Goal: Transaction & Acquisition: Purchase product/service

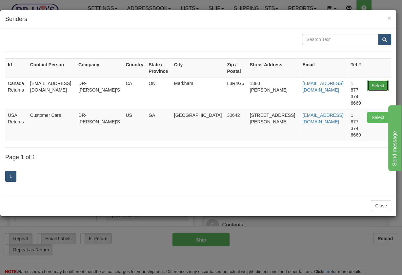
click at [372, 80] on button "Select" at bounding box center [377, 85] width 21 height 11
type input "Canada Returns"
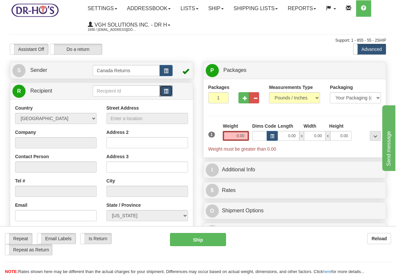
click at [167, 93] on span "button" at bounding box center [166, 91] width 5 height 4
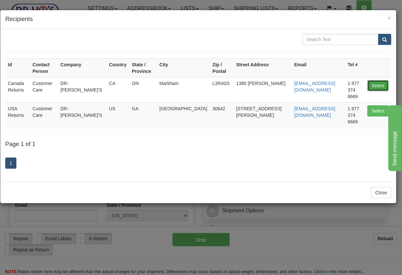
click at [382, 80] on button "Select" at bounding box center [377, 85] width 21 height 11
type input "Canada Returns"
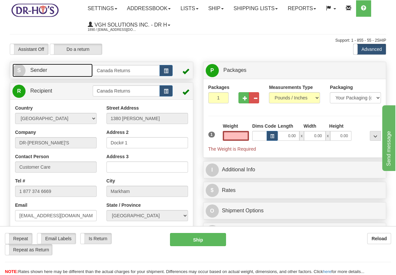
type input "0.00"
click at [79, 72] on link "S Sender" at bounding box center [52, 70] width 80 height 13
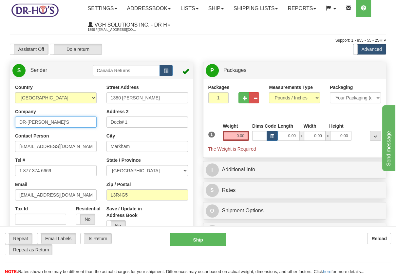
drag, startPoint x: 46, startPoint y: 120, endPoint x: 1, endPoint y: 120, distance: 44.6
click at [1, 120] on div "Toggle navigation Settings Shipping Preferences Fields Preferences New" at bounding box center [198, 278] width 396 height 556
paste input "[PERSON_NAME]"
type input "[PERSON_NAME]"
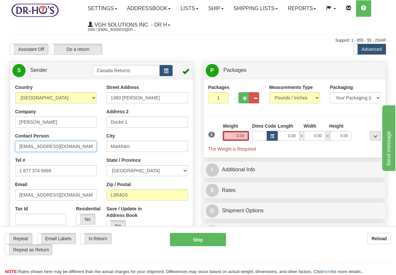
drag, startPoint x: 65, startPoint y: 147, endPoint x: 17, endPoint y: 147, distance: 48.2
click at [17, 147] on input "[EMAIL_ADDRESS][DOMAIN_NAME]" at bounding box center [56, 146] width 82 height 11
paste input "[PERSON_NAME]"
type input "[PERSON_NAME]"
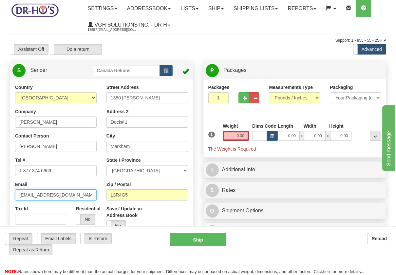
drag, startPoint x: 69, startPoint y: 194, endPoint x: 39, endPoint y: 197, distance: 29.7
click at [0, 194] on html "Training Course Close Toggle navigation Settings Shipping Preferences New Sende…" at bounding box center [198, 137] width 396 height 275
click at [232, 135] on input "0.00" at bounding box center [236, 136] width 26 height 10
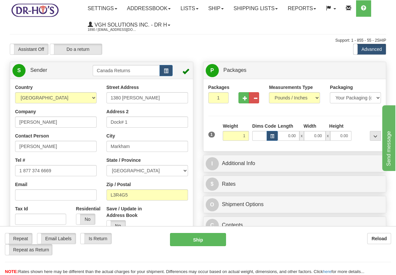
type input "1.00"
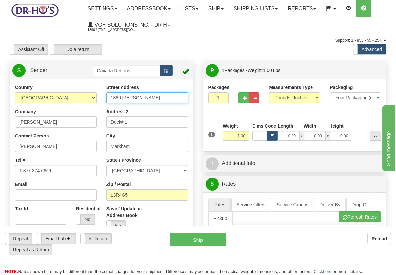
drag, startPoint x: 140, startPoint y: 98, endPoint x: 80, endPoint y: 96, distance: 60.7
click at [80, 96] on div "Country [GEOGRAPHIC_DATA] [GEOGRAPHIC_DATA] [GEOGRAPHIC_DATA] [GEOGRAPHIC_DATA]…" at bounding box center [101, 175] width 183 height 182
paste input "[STREET_ADDRESS][PERSON_NAME][PERSON_NAME]"
click at [129, 98] on input "[STREET_ADDRESS][PERSON_NAME][PERSON_NAME]" at bounding box center [148, 97] width 82 height 11
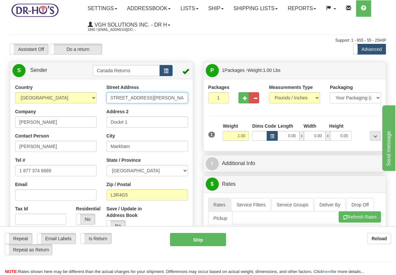
scroll to position [0, 0]
click at [165, 98] on input "[STREET_ADDRESS][PERSON_NAME][PERSON_NAME]" at bounding box center [148, 97] width 82 height 11
type input "[STREET_ADDRESS][PERSON_NAME]"
drag, startPoint x: 134, startPoint y: 147, endPoint x: 81, endPoint y: 147, distance: 52.8
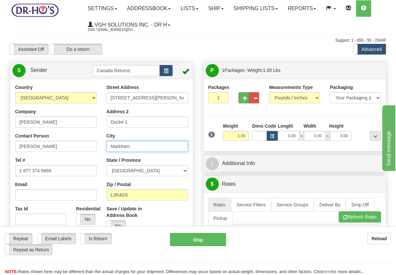
click at [81, 147] on div "Country [GEOGRAPHIC_DATA] [GEOGRAPHIC_DATA] [GEOGRAPHIC_DATA] [GEOGRAPHIC_DATA]…" at bounding box center [101, 175] width 183 height 182
paste input "[PERSON_NAME]"
type input "[PERSON_NAME]"
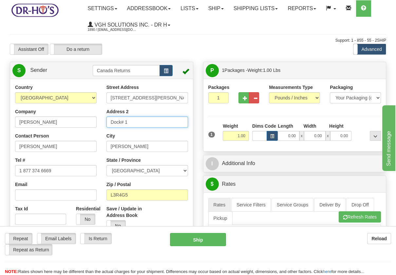
drag, startPoint x: 135, startPoint y: 124, endPoint x: 84, endPoint y: 124, distance: 51.5
click at [84, 124] on div "Country [GEOGRAPHIC_DATA] [GEOGRAPHIC_DATA] [GEOGRAPHIC_DATA] [GEOGRAPHIC_DATA]…" at bounding box center [101, 175] width 183 height 182
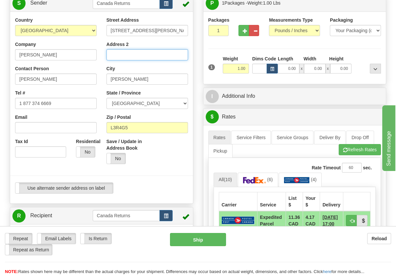
scroll to position [109, 0]
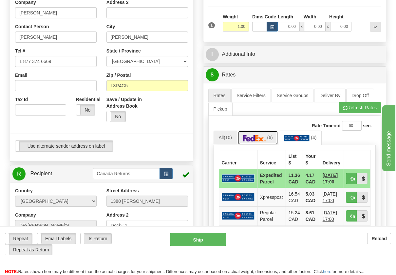
click at [266, 140] on img at bounding box center [254, 138] width 23 height 7
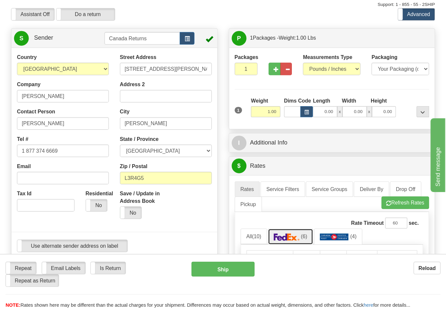
scroll to position [36, 0]
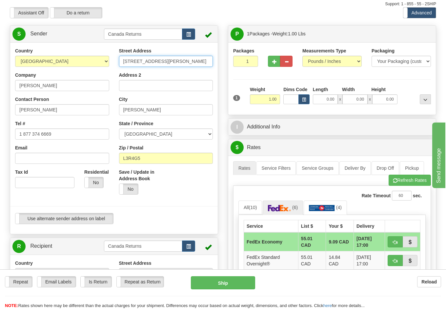
click at [199, 63] on input "[STREET_ADDRESS][PERSON_NAME]" at bounding box center [166, 61] width 94 height 11
type input "[STREET_ADDRESS][PERSON_NAME],"
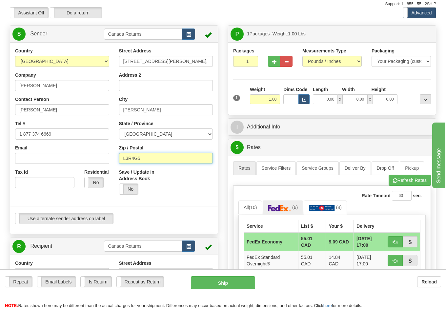
click at [100, 158] on div "Country [GEOGRAPHIC_DATA] [GEOGRAPHIC_DATA] [GEOGRAPHIC_DATA] [GEOGRAPHIC_DATA]…" at bounding box center [114, 139] width 208 height 182
paste input "4L9J1"
type input "L4L9J1"
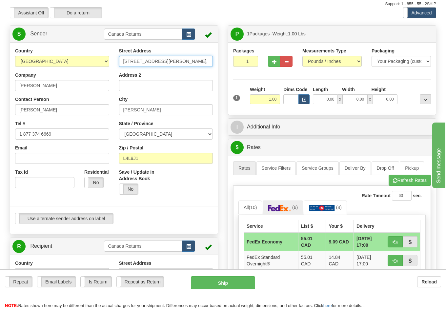
drag, startPoint x: 175, startPoint y: 62, endPoint x: 196, endPoint y: 58, distance: 21.4
click at [196, 58] on input "[STREET_ADDRESS][PERSON_NAME]," at bounding box center [166, 61] width 94 height 11
type input "[STREET_ADDRESS][PERSON_NAME]"
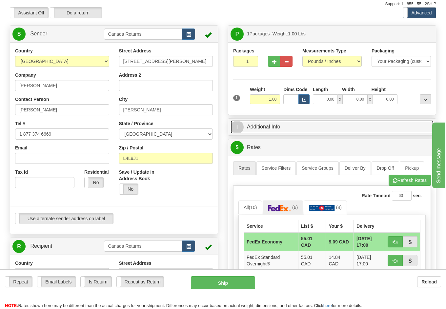
click at [260, 128] on link "I Additional Info" at bounding box center [331, 126] width 203 height 13
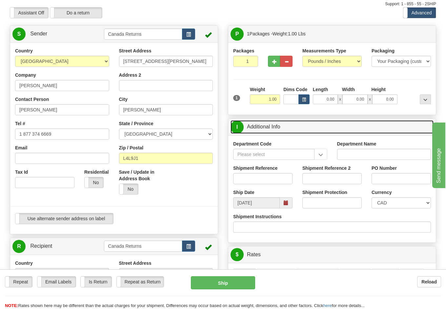
click at [285, 204] on span at bounding box center [286, 203] width 5 height 5
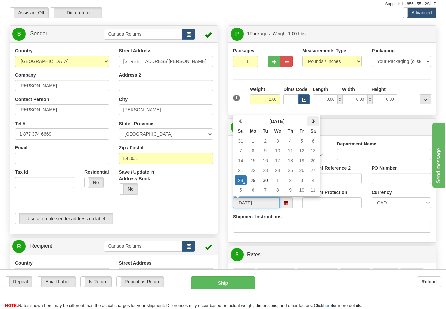
click at [314, 122] on span at bounding box center [313, 121] width 5 height 5
click at [240, 179] on td "26" at bounding box center [241, 180] width 12 height 10
type input "[DATE]"
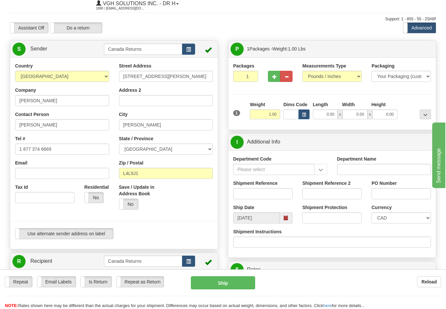
scroll to position [41, 0]
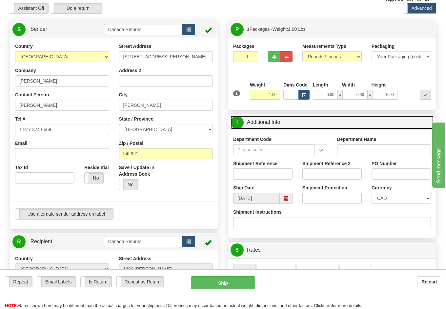
click at [234, 123] on span "I" at bounding box center [236, 122] width 13 height 13
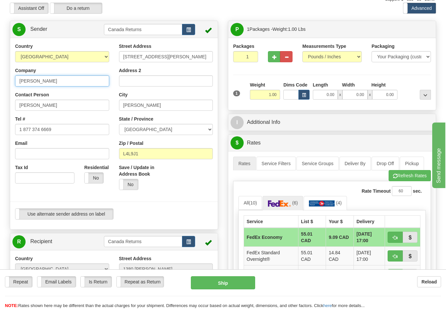
drag, startPoint x: 63, startPoint y: 83, endPoint x: -13, endPoint y: 79, distance: 75.5
click at [0, 79] on html "Training Course Close Toggle navigation Settings Shipping Preferences New Sende…" at bounding box center [223, 113] width 446 height 309
